Goal: Task Accomplishment & Management: Manage account settings

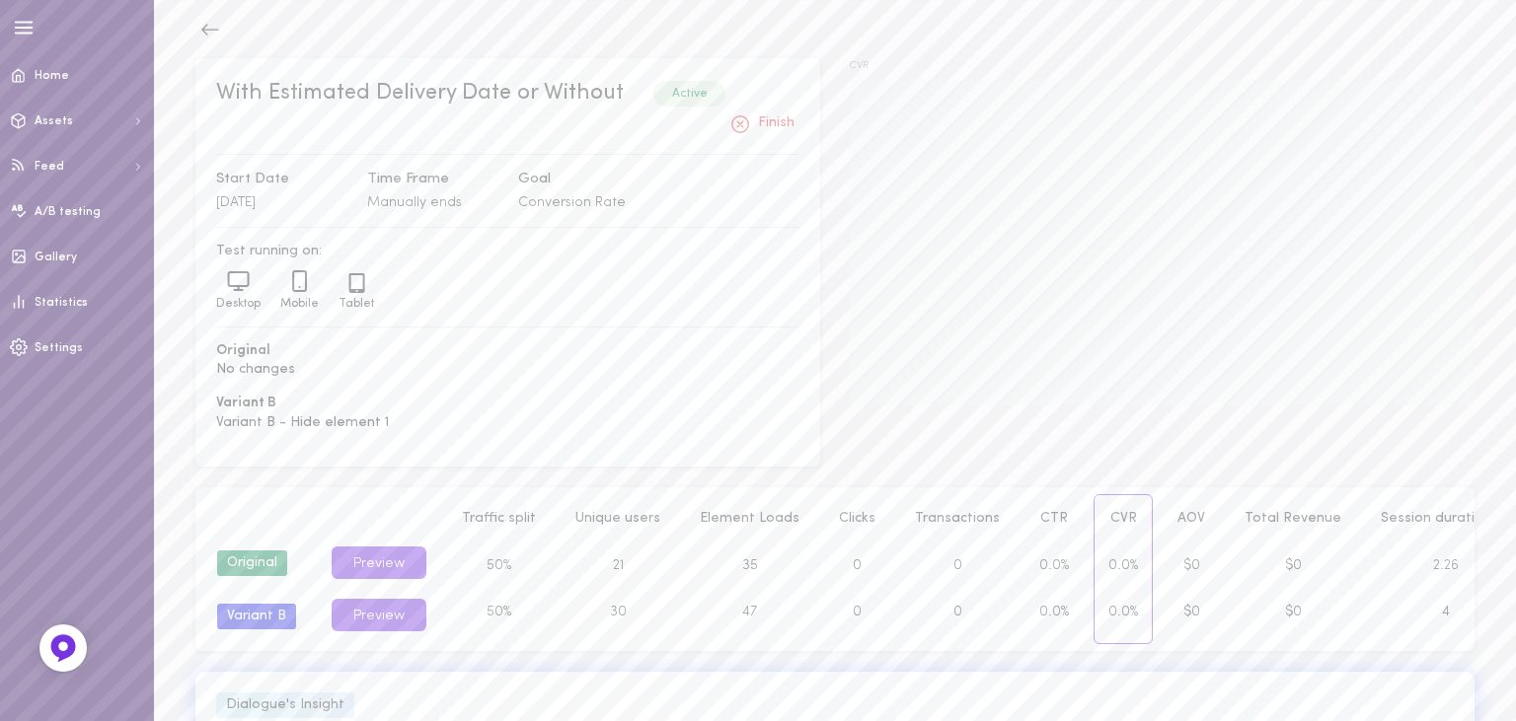
scroll to position [87, 0]
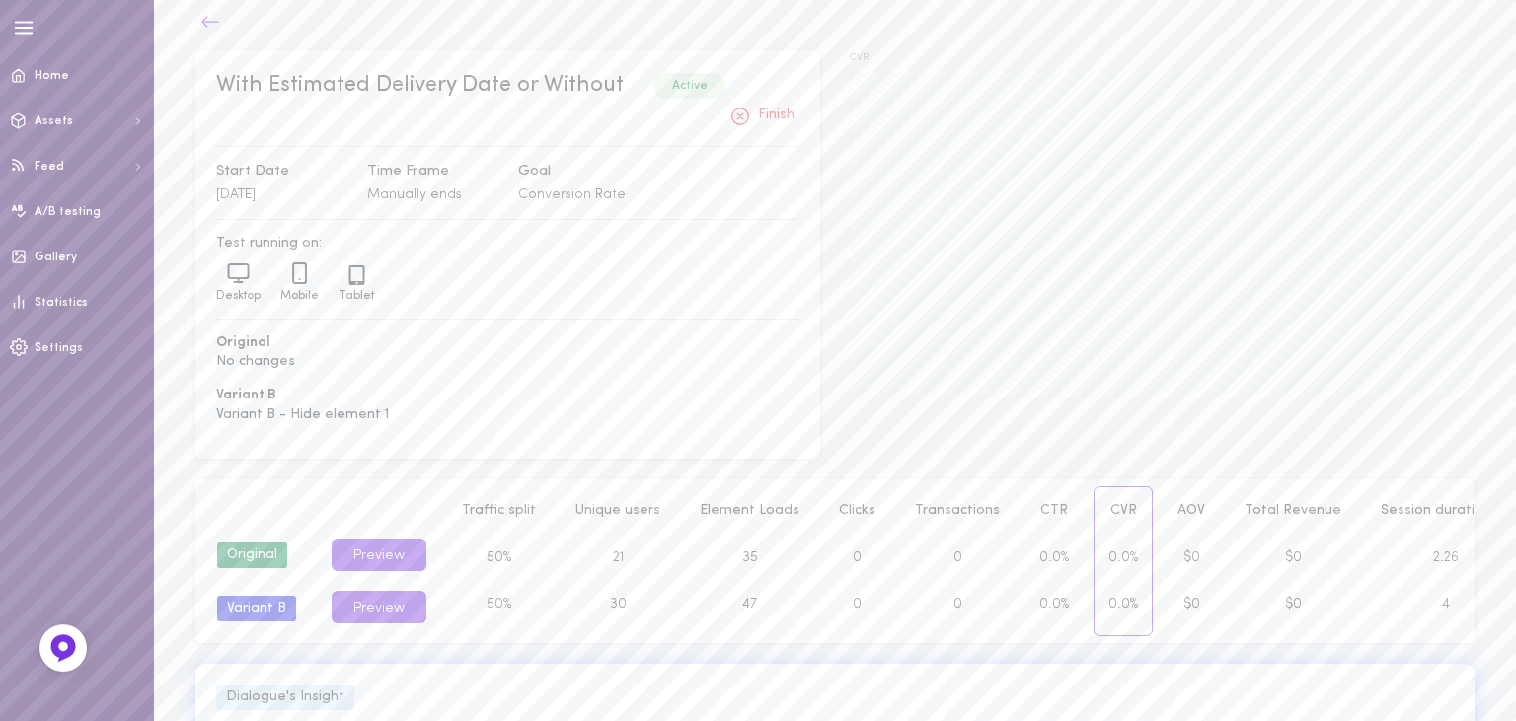
click at [203, 23] on icon at bounding box center [210, 21] width 18 height 11
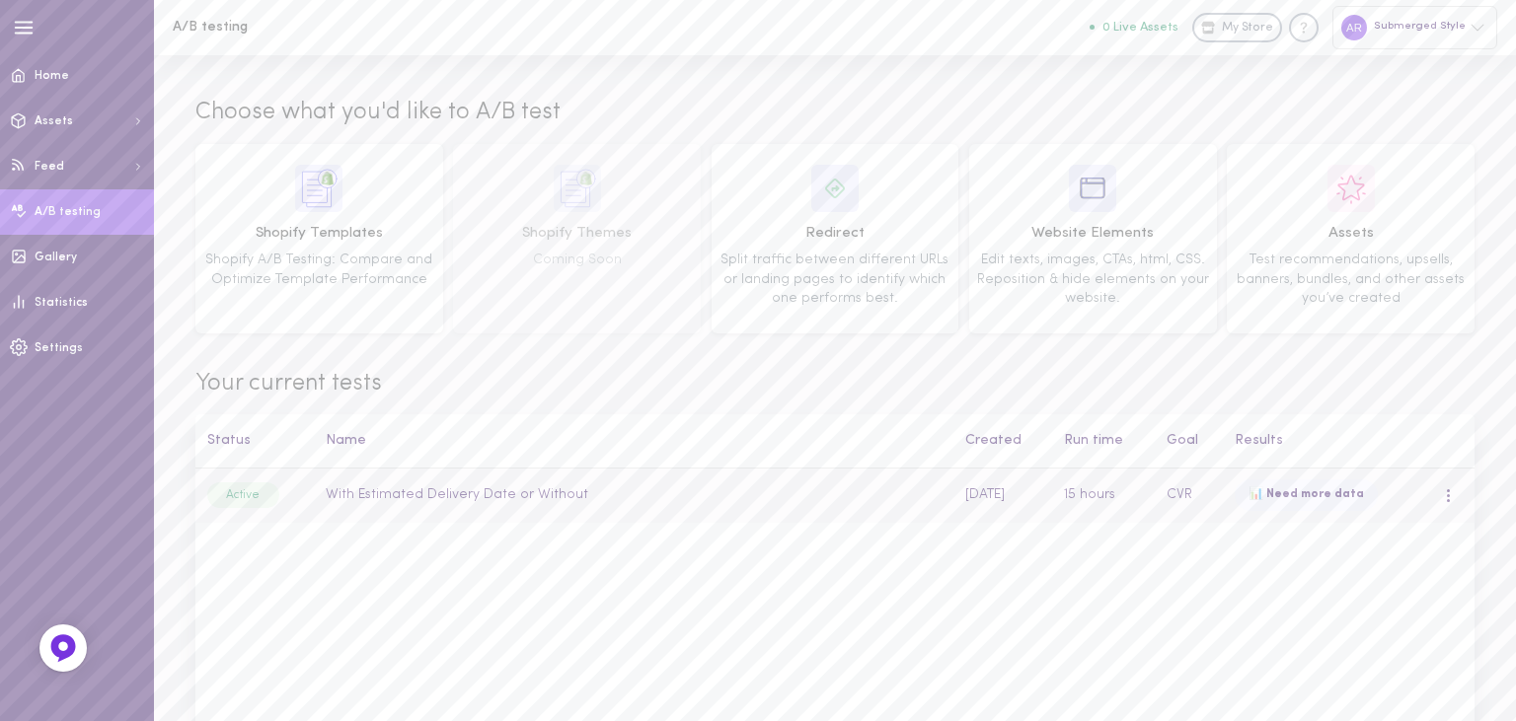
click at [1447, 499] on div at bounding box center [1448, 495] width 5 height 15
click at [1346, 534] on div "Overview" at bounding box center [1366, 538] width 176 height 47
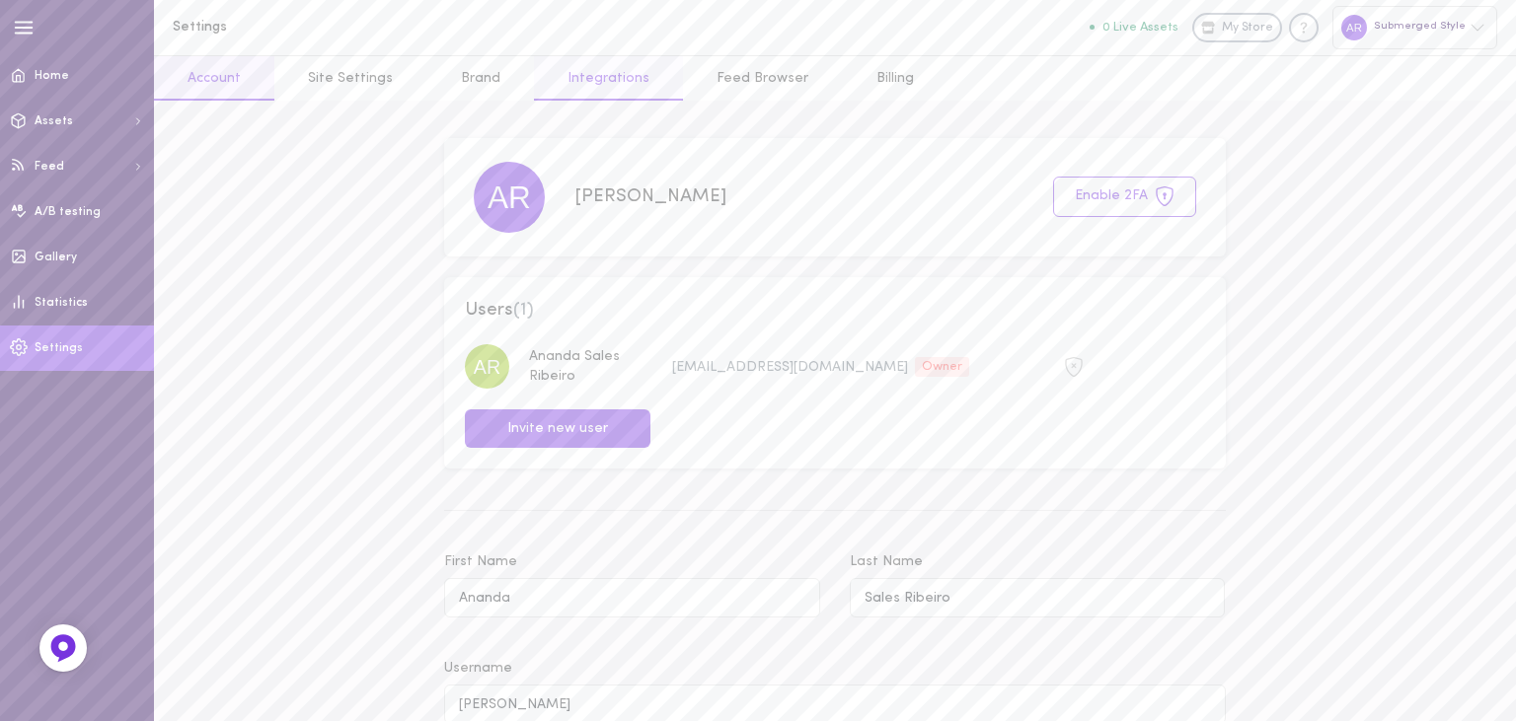
click at [606, 75] on link "Integrations" at bounding box center [608, 78] width 149 height 44
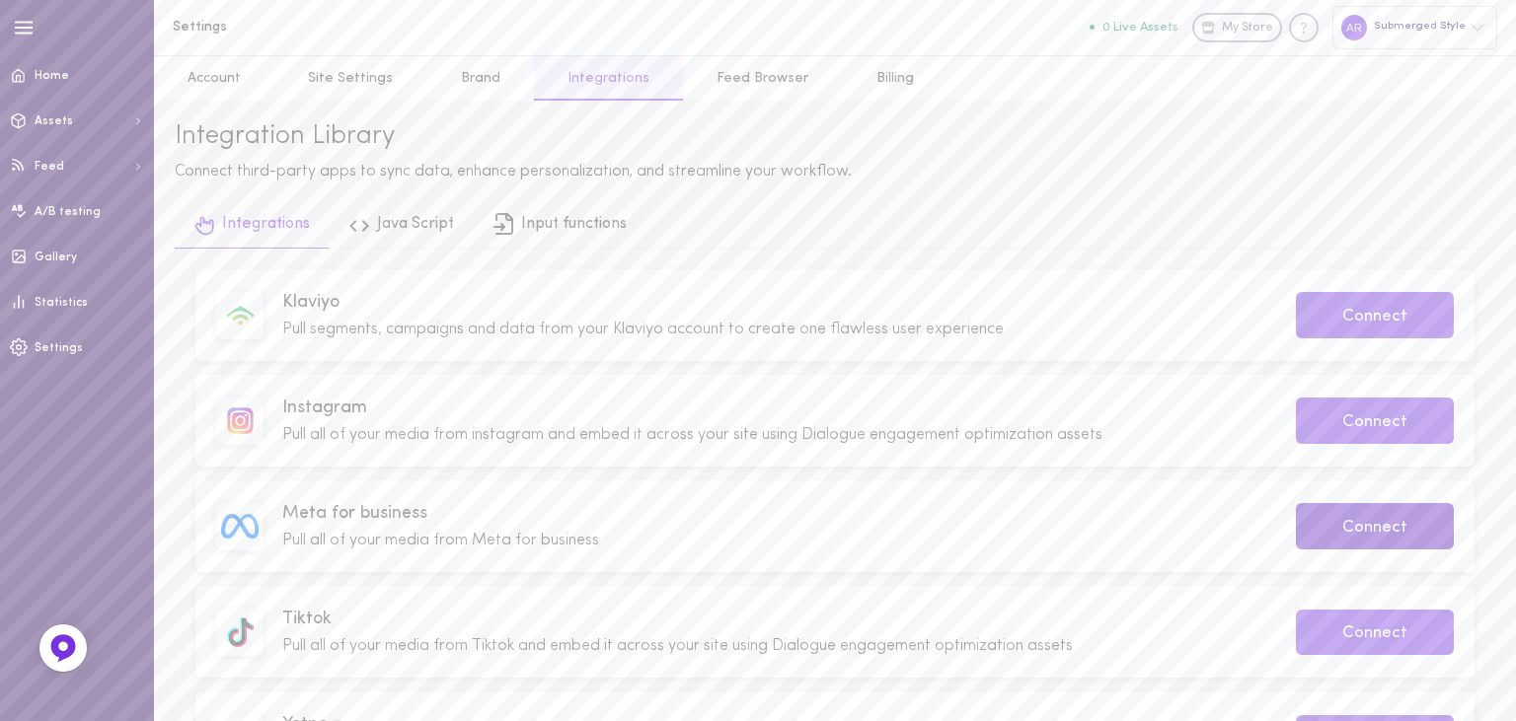
click at [1358, 539] on button "Connect" at bounding box center [1375, 526] width 158 height 46
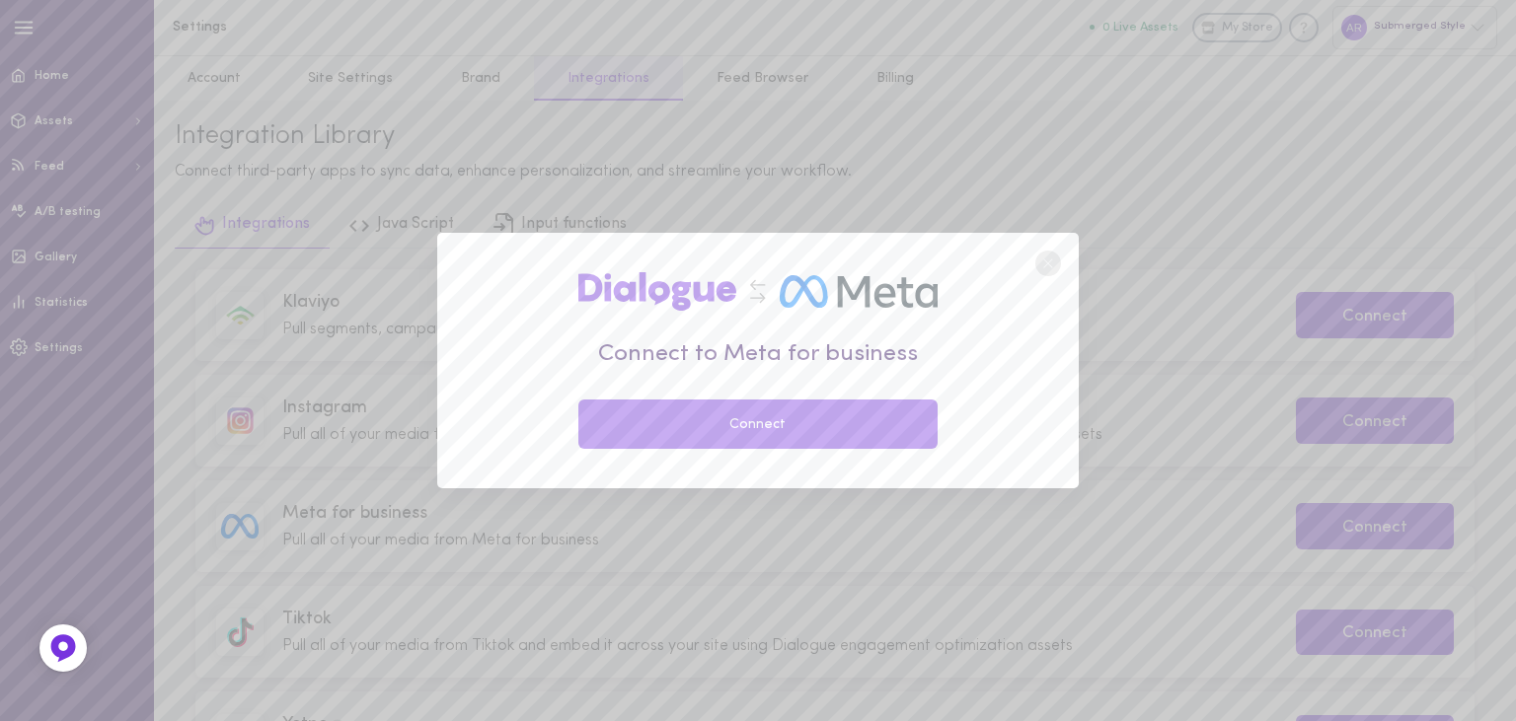
click at [1050, 264] on line at bounding box center [1048, 263] width 8 height 8
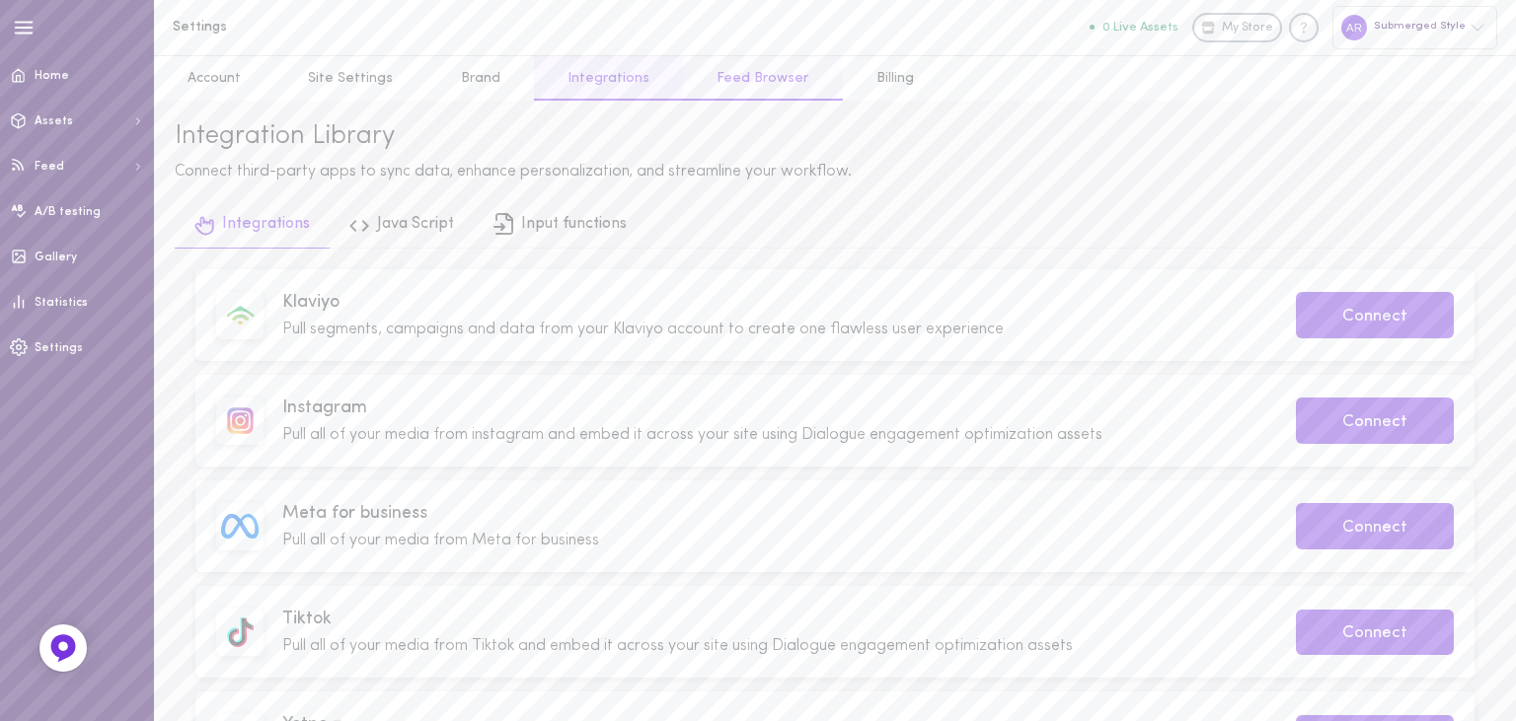
click at [723, 83] on link "Feed Browser" at bounding box center [762, 78] width 159 height 44
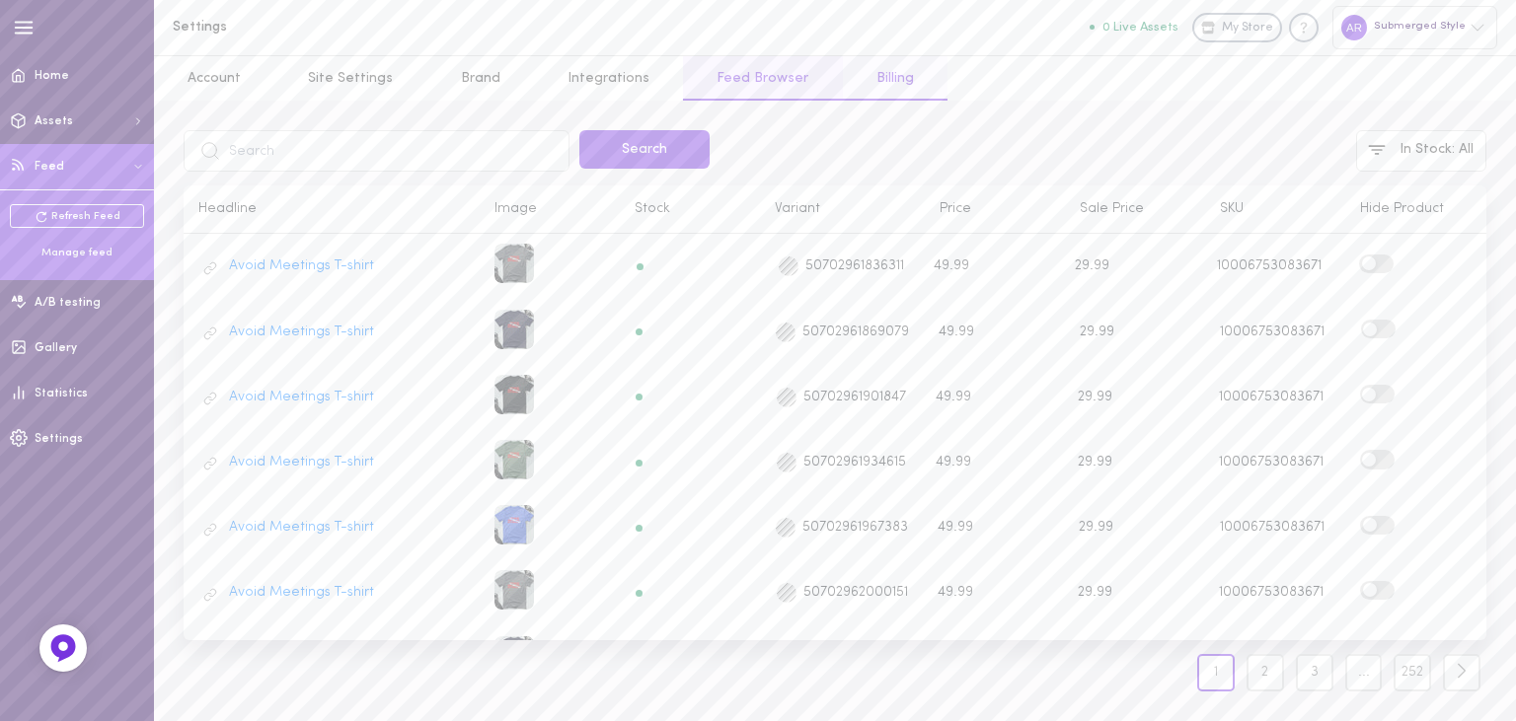
click at [863, 77] on link "Billing" at bounding box center [895, 78] width 105 height 44
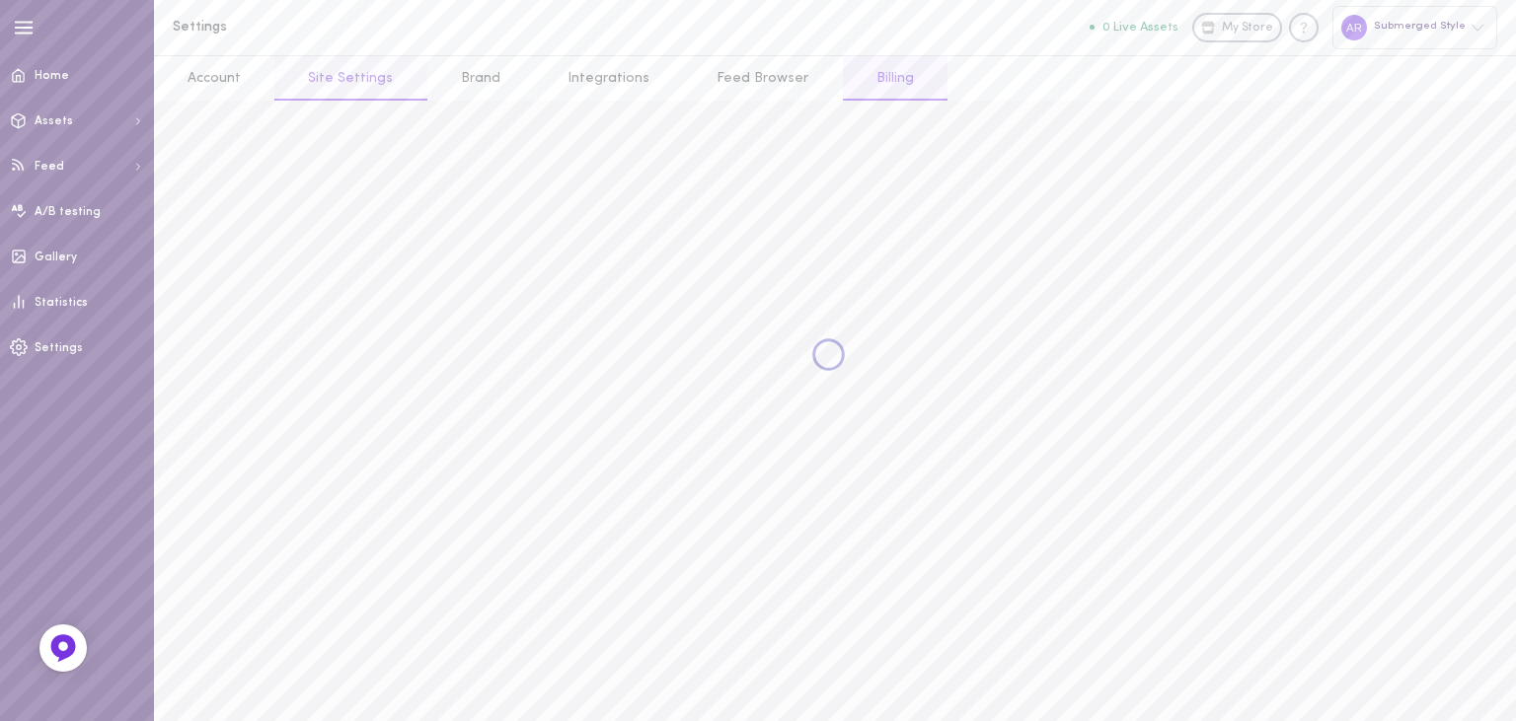
click at [353, 85] on link "Site Settings" at bounding box center [350, 78] width 152 height 44
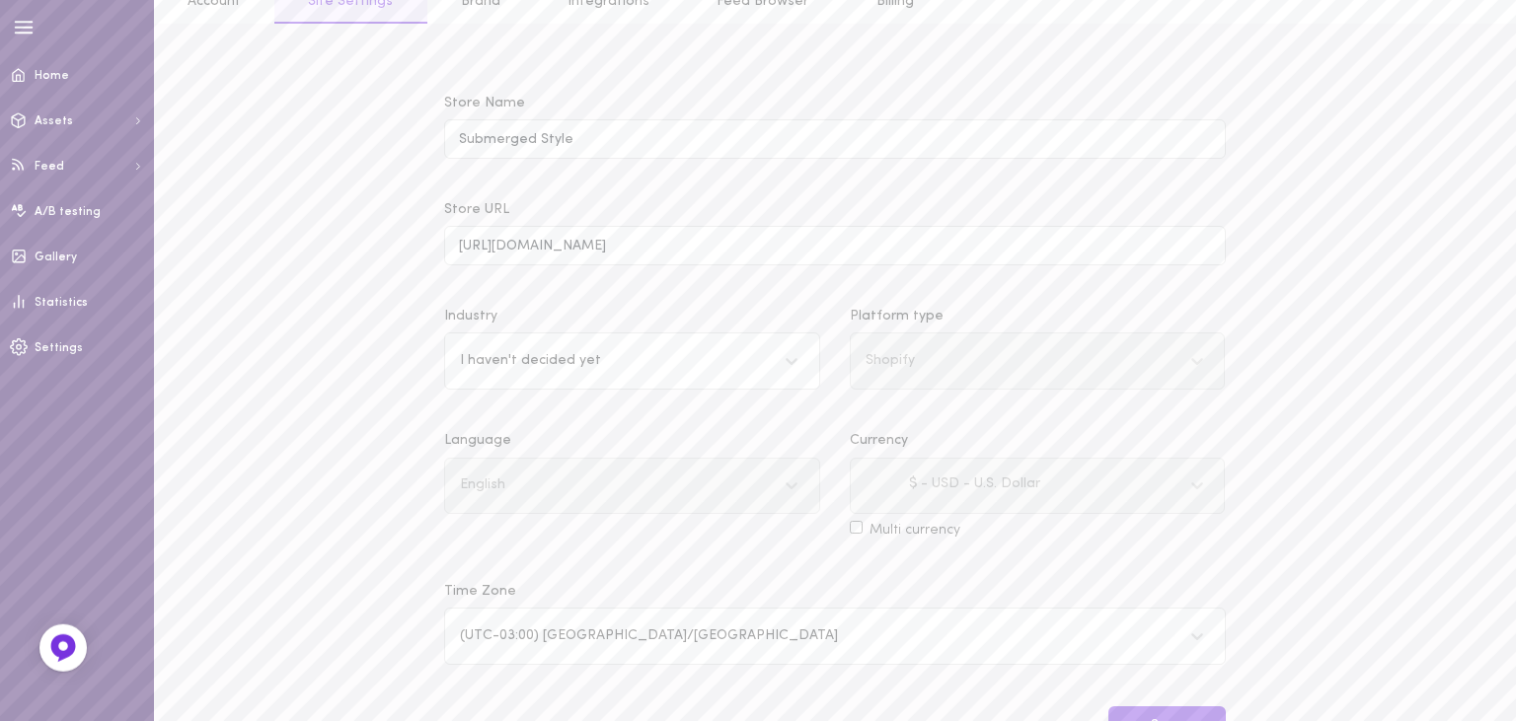
scroll to position [140, 0]
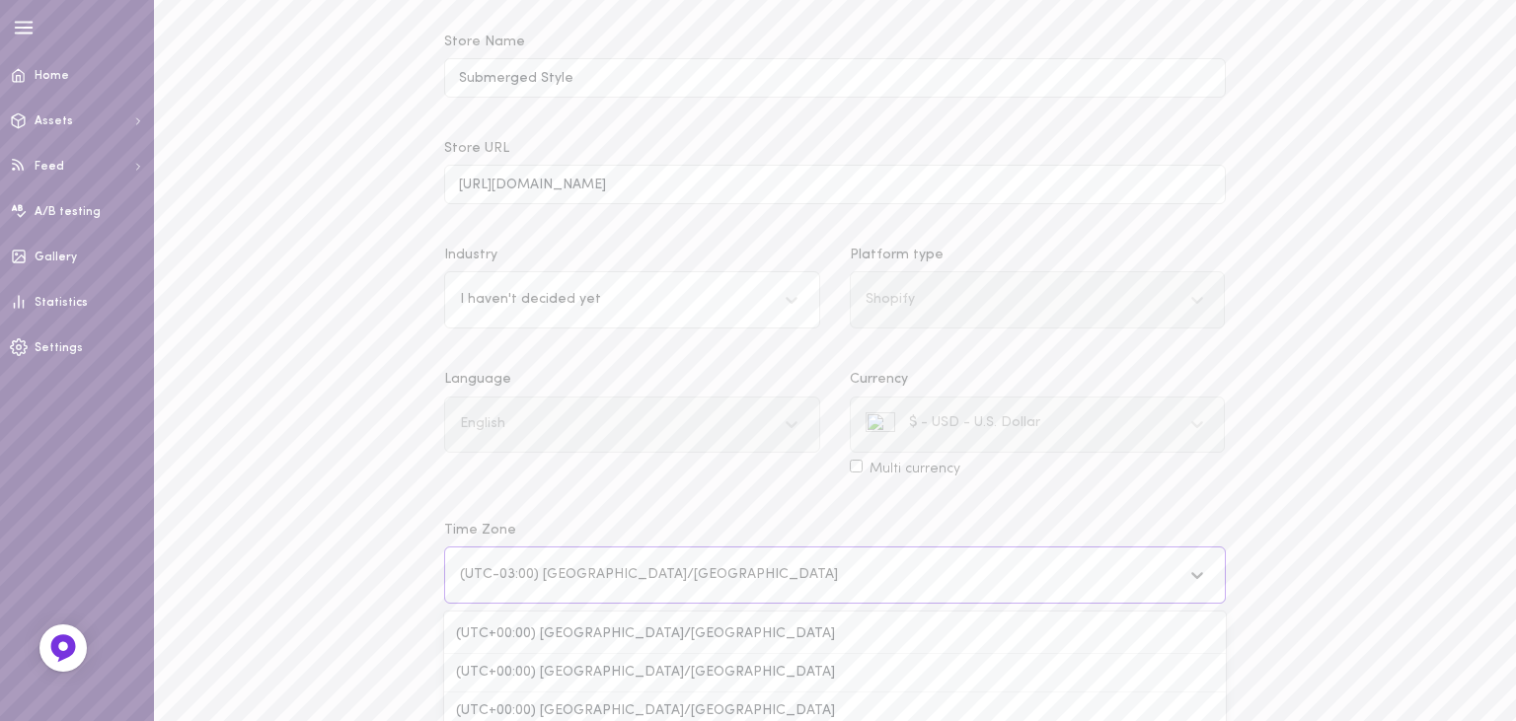
click at [570, 584] on div "(UTC-03:00) [GEOGRAPHIC_DATA]/[GEOGRAPHIC_DATA]" at bounding box center [815, 576] width 730 height 27
click at [462, 583] on input "Time Zone option (UTC-03:00) [GEOGRAPHIC_DATA]/[GEOGRAPHIC_DATA] selected, 257 …" at bounding box center [461, 575] width 2 height 15
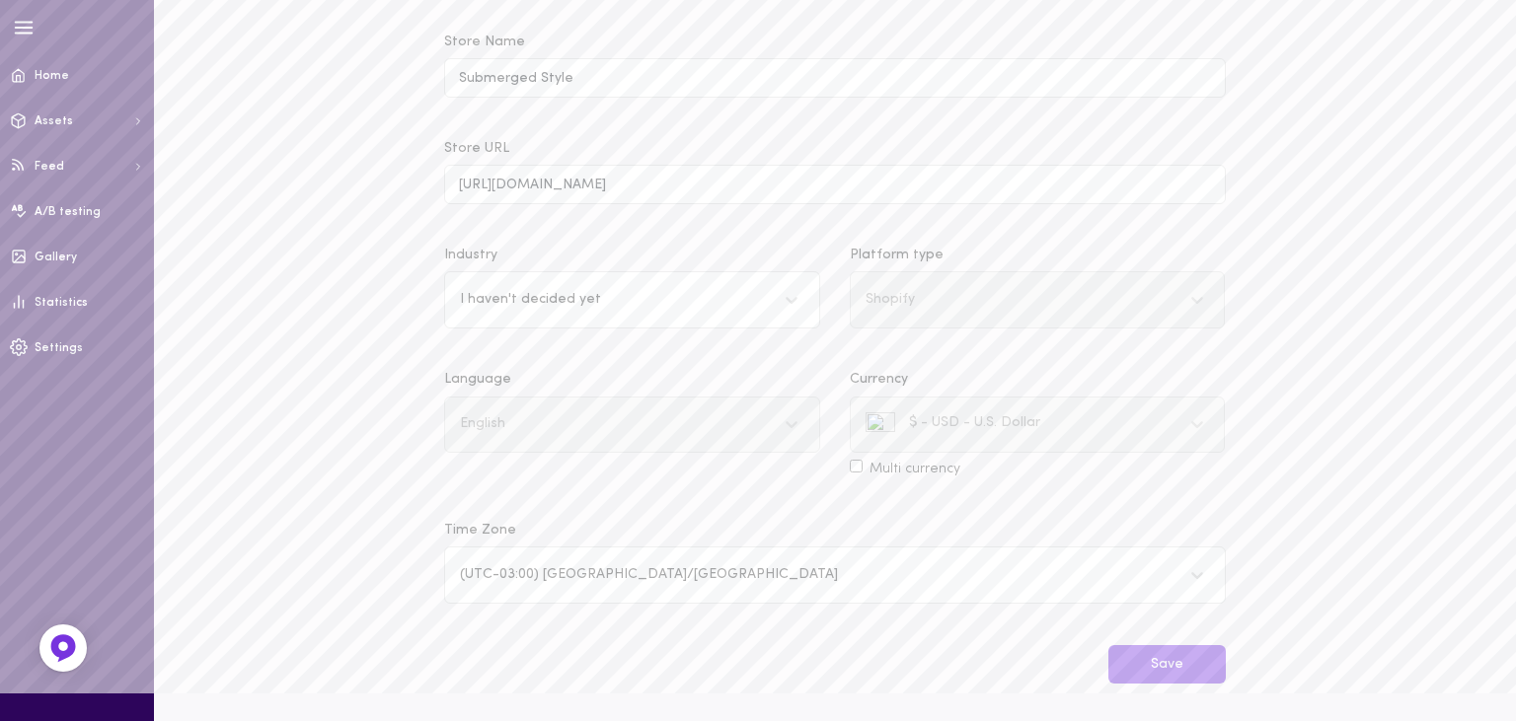
scroll to position [0, 0]
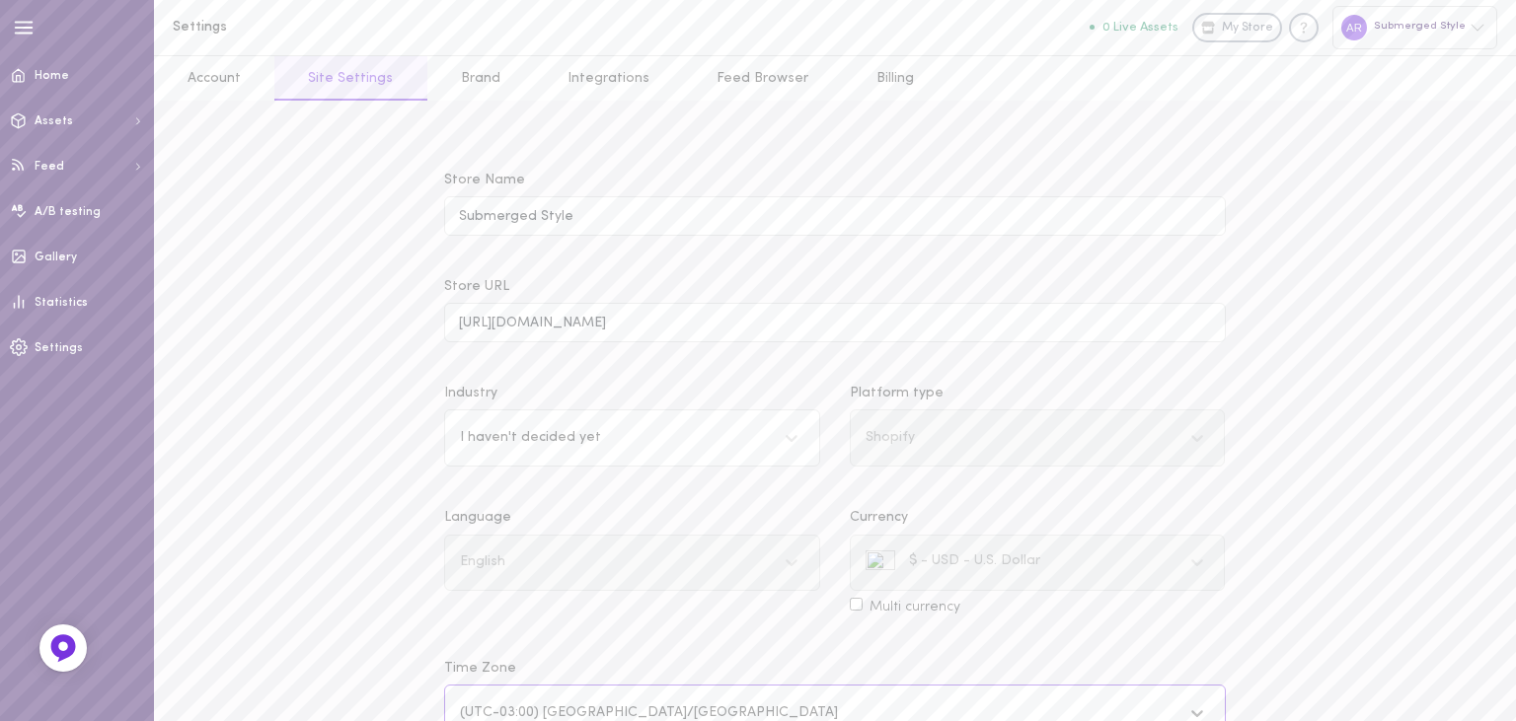
click at [564, 707] on div "(UTC-03:00) [GEOGRAPHIC_DATA]/[GEOGRAPHIC_DATA]" at bounding box center [649, 714] width 378 height 14
click at [462, 707] on input "Time Zone option (UTC-03:00) [GEOGRAPHIC_DATA]/[GEOGRAPHIC_DATA] selected, 257 …" at bounding box center [461, 714] width 2 height 15
click at [658, 390] on div "Store Name Submerged Style Store URL [URL][DOMAIN_NAME] Industry I haven't deci…" at bounding box center [834, 478] width 810 height 614
click at [608, 707] on div "(UTC-03:00) [GEOGRAPHIC_DATA]/[GEOGRAPHIC_DATA]" at bounding box center [649, 714] width 378 height 14
click at [462, 707] on input "Time Zone option (UTC-03:00) [GEOGRAPHIC_DATA]/[GEOGRAPHIC_DATA] selected, 257 …" at bounding box center [461, 714] width 2 height 15
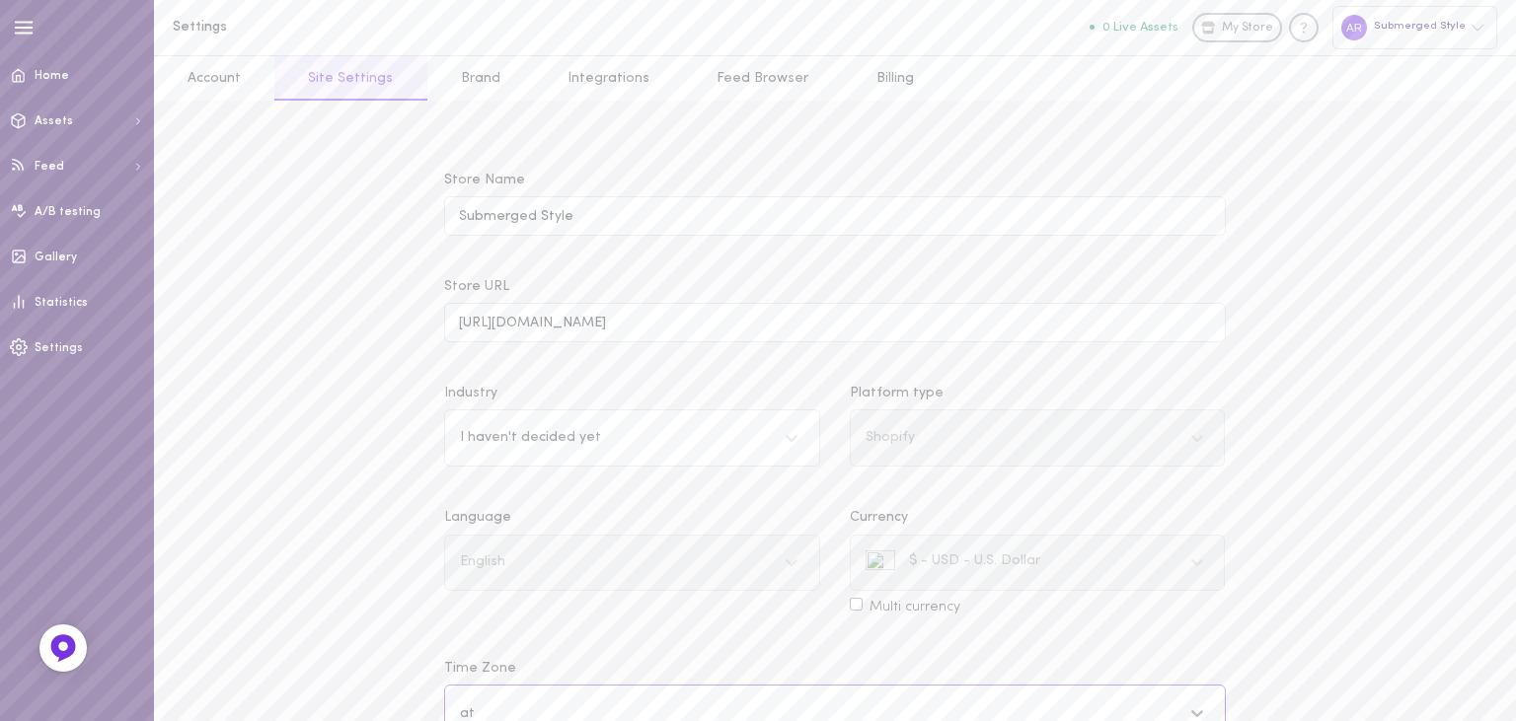
type input "a"
type input "u"
type input "m"
type input "w"
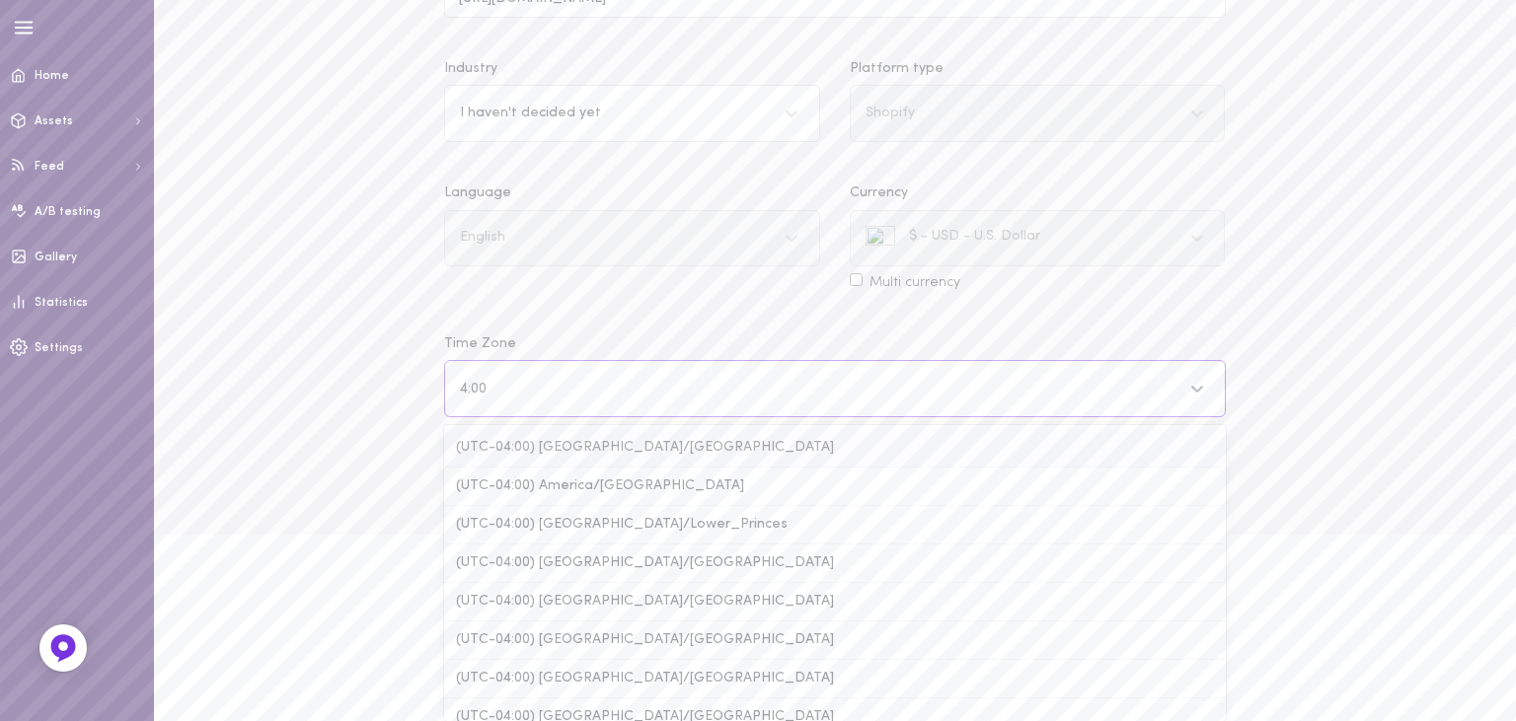
type input "4:00"
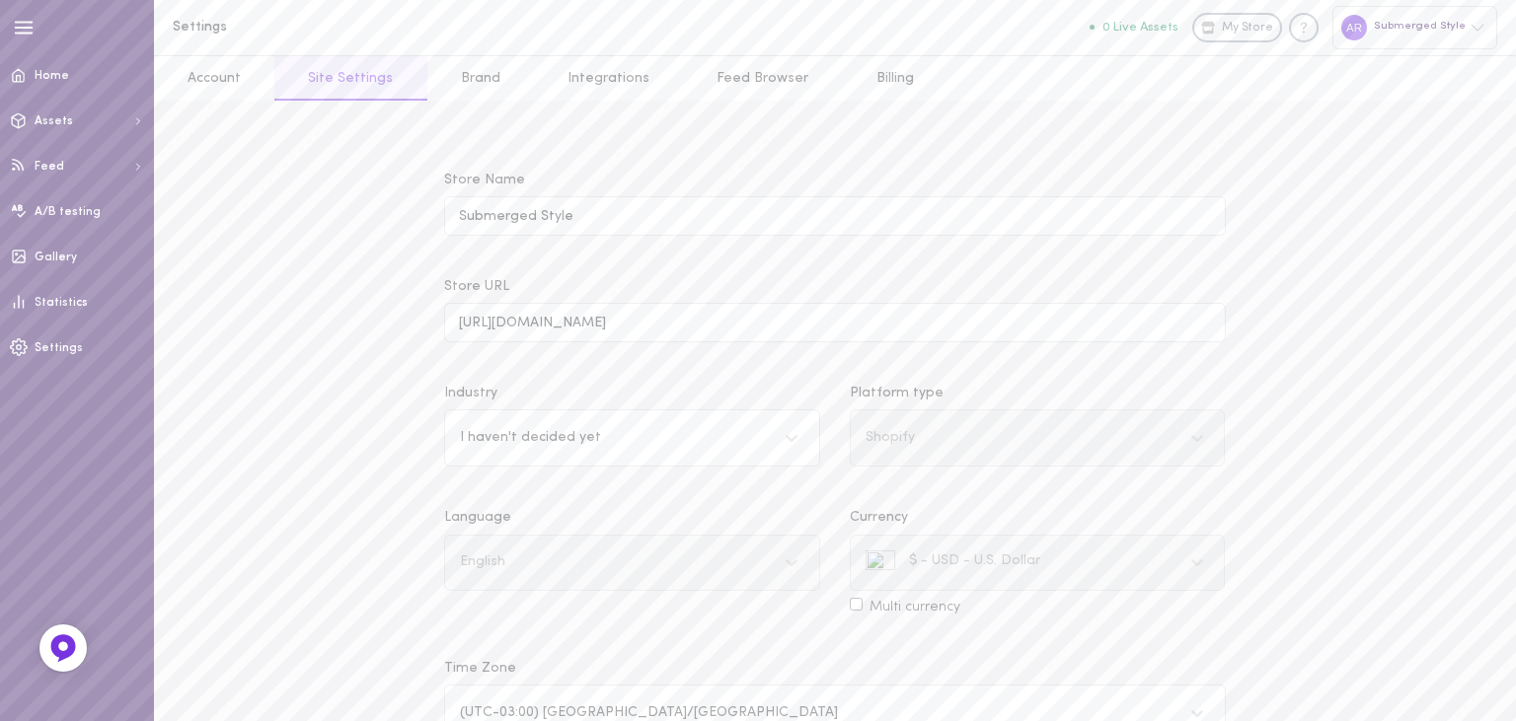
click at [1296, 389] on div "Settings 0 Live Assets My Store Submerged Style Account Site Settings Brand Int…" at bounding box center [835, 430] width 1362 height 860
click at [569, 425] on div "I haven't decided yet" at bounding box center [612, 438] width 325 height 27
click at [462, 431] on input "Industry I haven't decided yet" at bounding box center [461, 438] width 2 height 15
click at [508, 517] on div "Clothing" at bounding box center [632, 536] width 376 height 38
click at [462, 431] on input "Industry option Clothing focused, 2 of 17. 17 results available. Use Up and Dow…" at bounding box center [461, 438] width 2 height 15
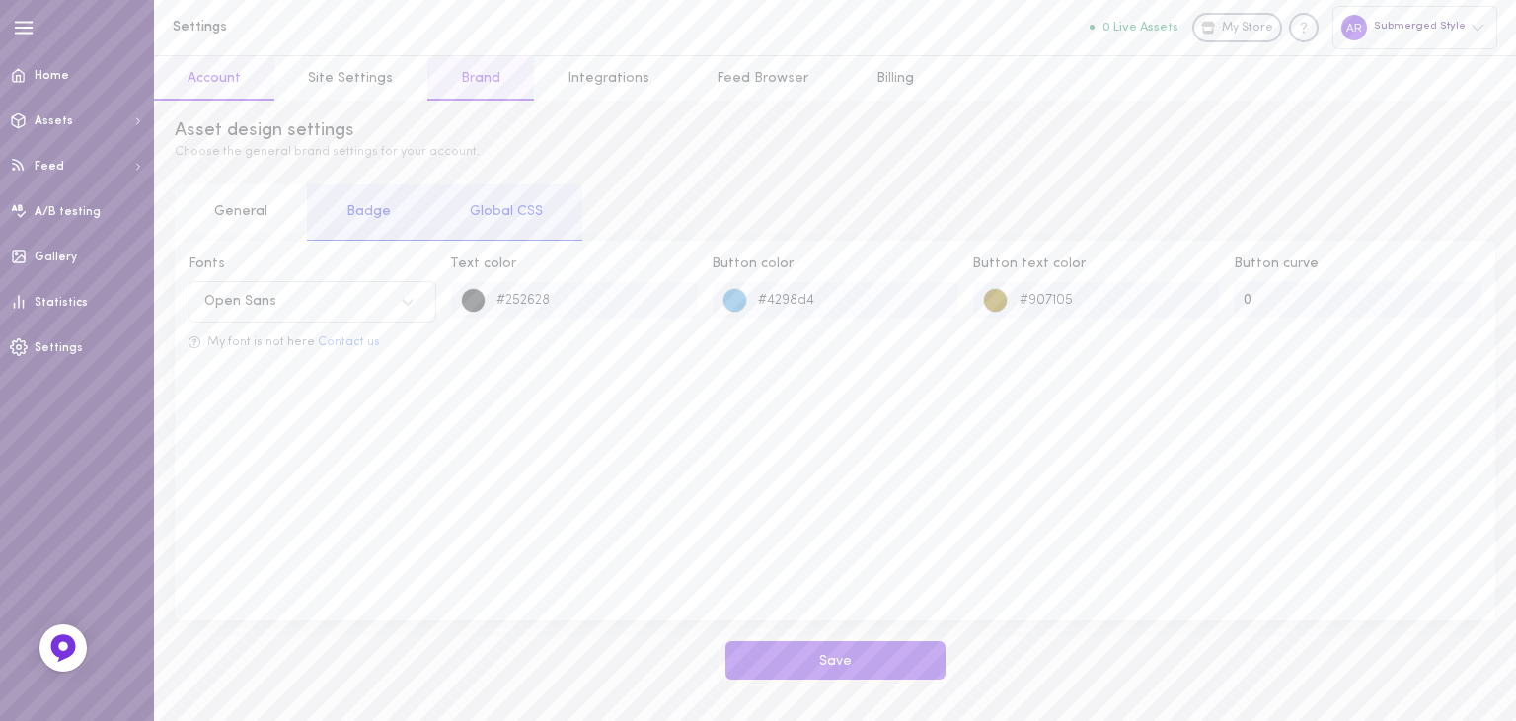
click at [216, 73] on link "Account" at bounding box center [214, 78] width 120 height 44
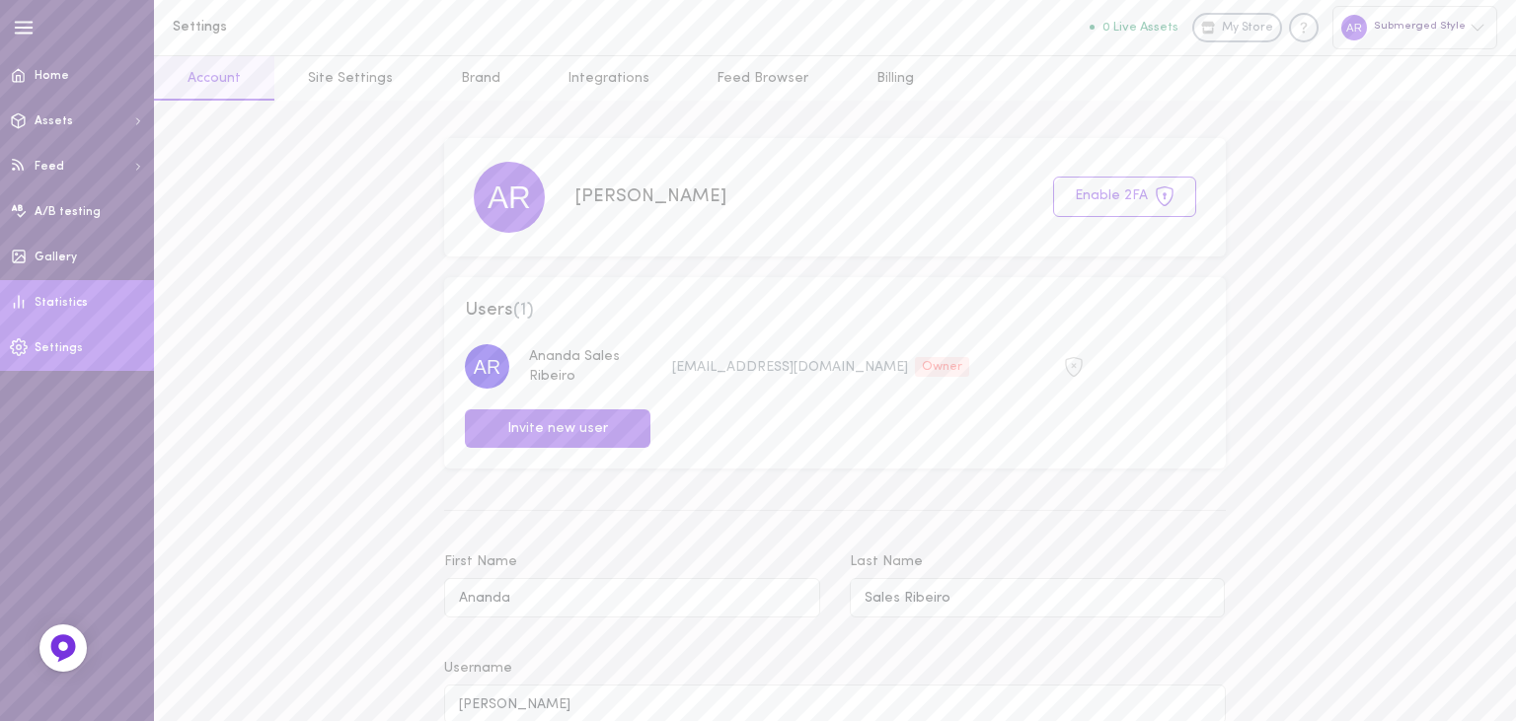
click at [91, 309] on link "Statistics" at bounding box center [77, 302] width 154 height 45
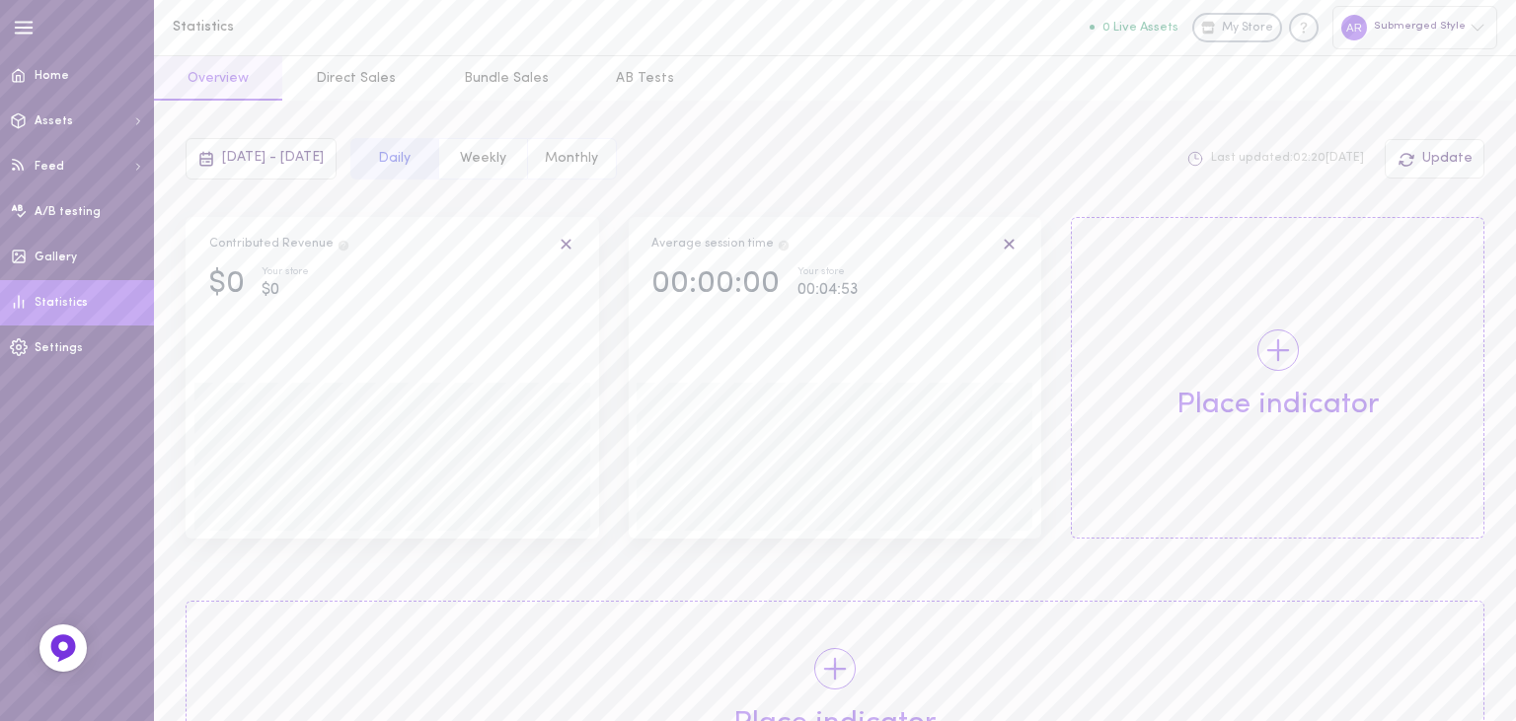
click at [527, 140] on button "Weekly" at bounding box center [482, 158] width 89 height 41
click at [79, 246] on link "Gallery" at bounding box center [77, 257] width 154 height 45
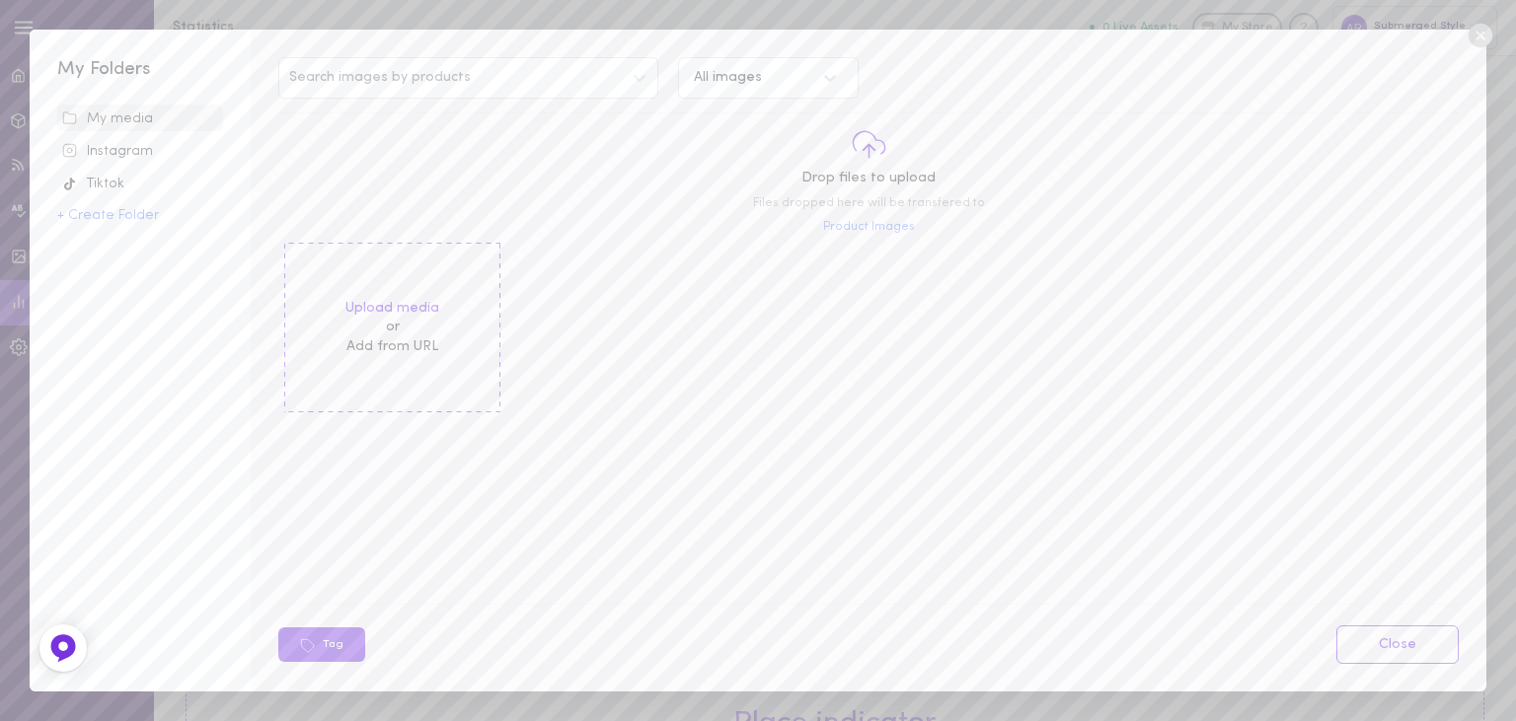
click at [1481, 31] on icon at bounding box center [1479, 36] width 24 height 24
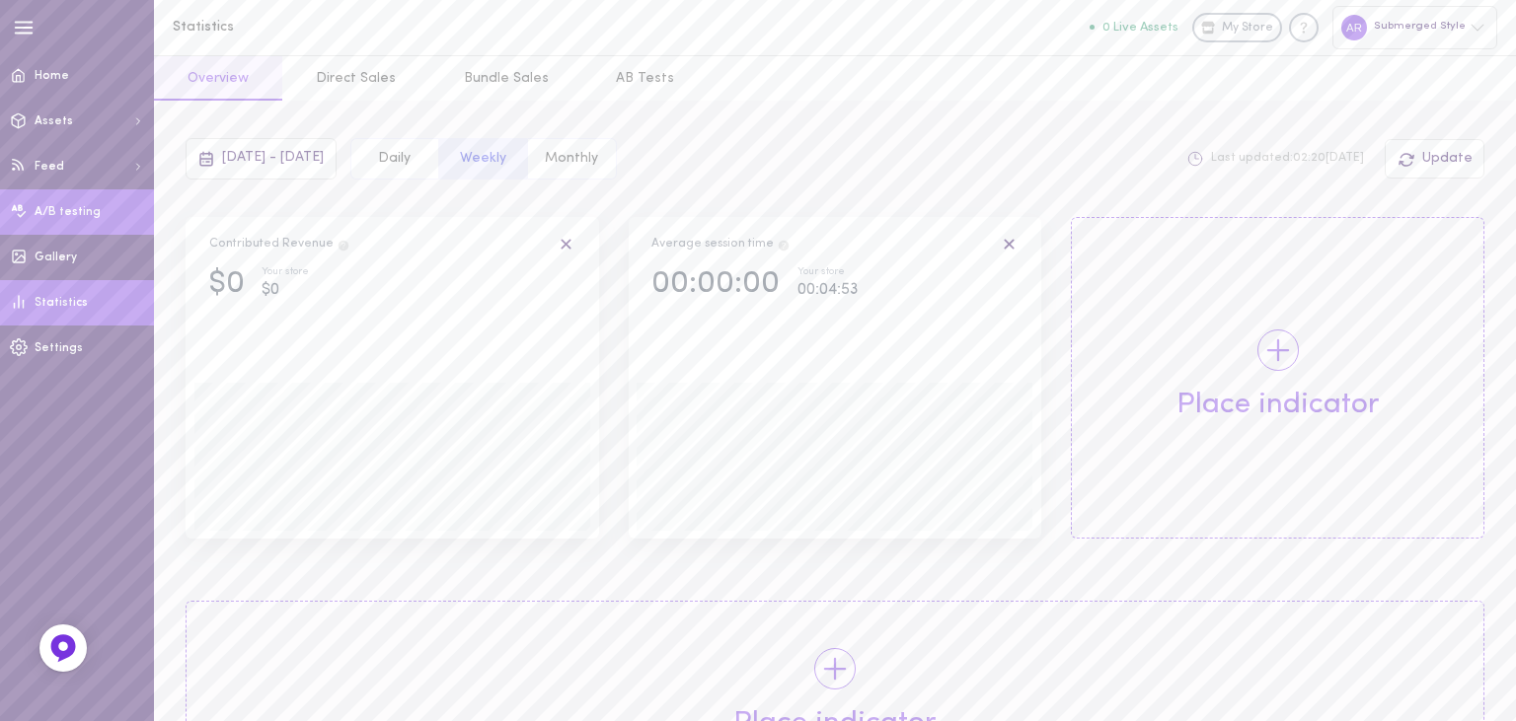
click at [89, 216] on span "A/B testing" at bounding box center [68, 212] width 66 height 12
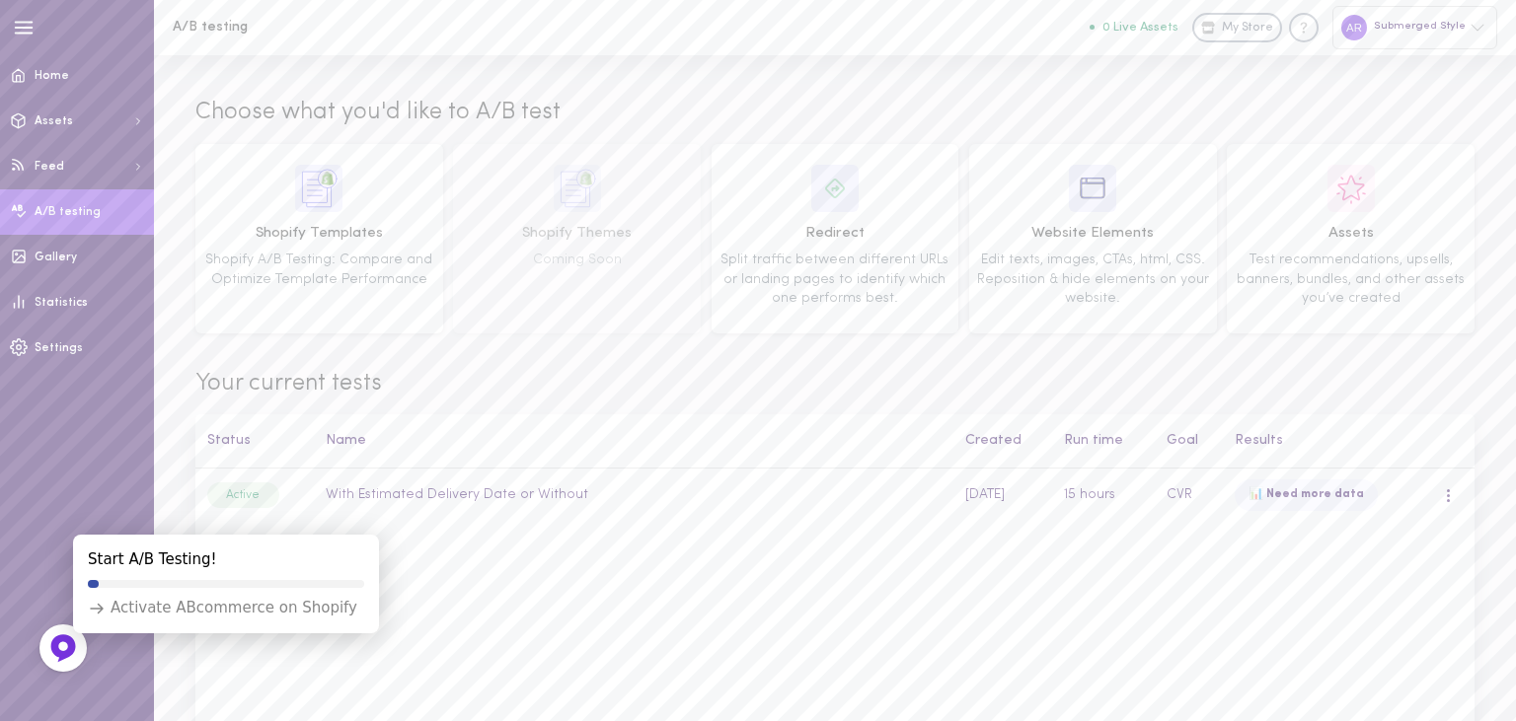
click at [835, 384] on span "Your current tests" at bounding box center [834, 385] width 1279 height 34
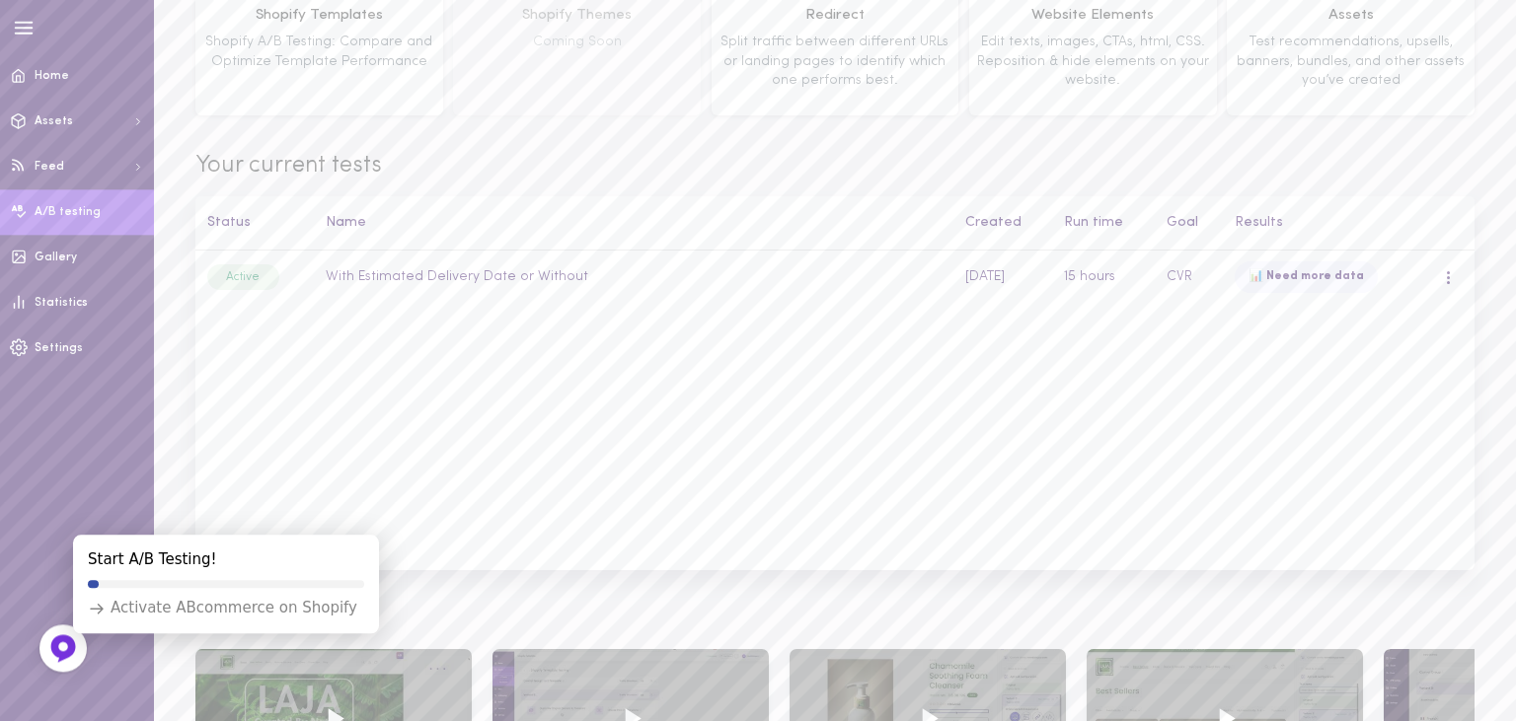
scroll to position [225, 0]
